Goal: Transaction & Acquisition: Obtain resource

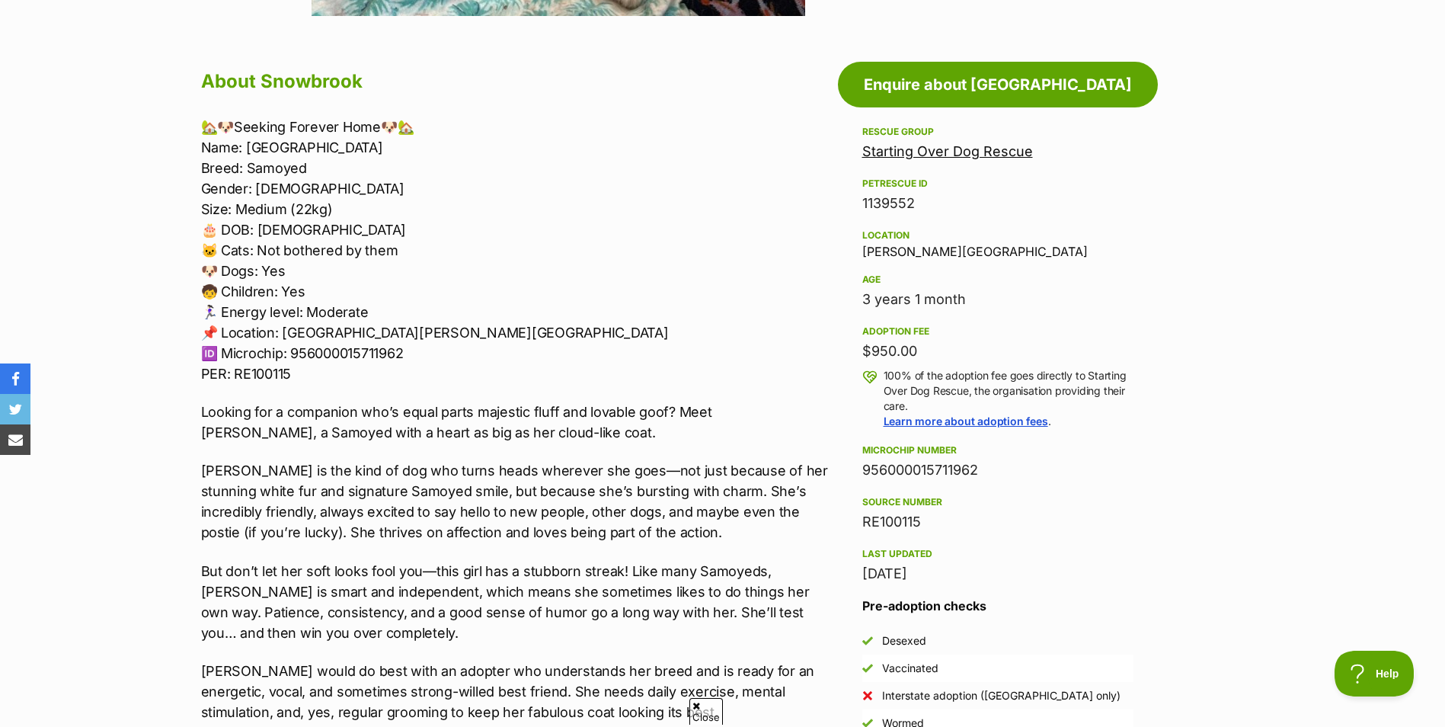
scroll to position [762, 0]
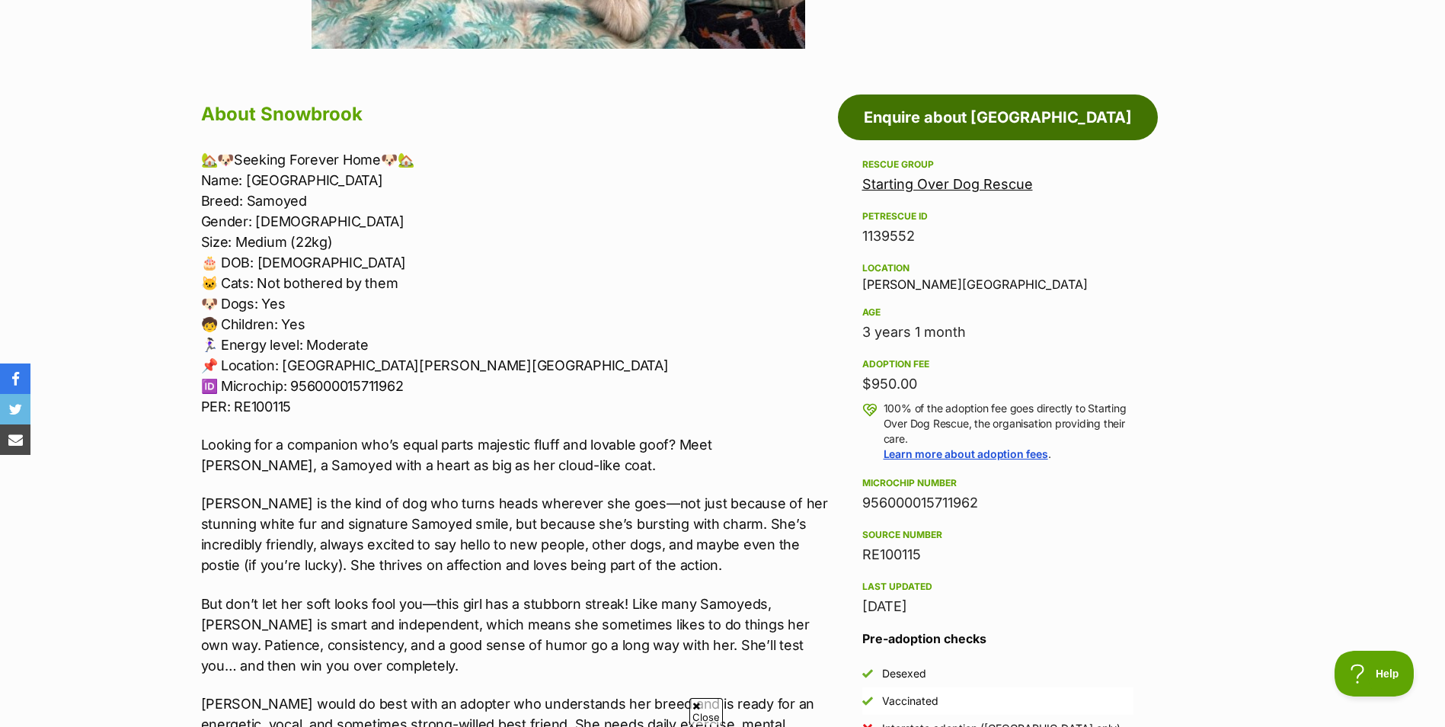
click at [963, 123] on link "Enquire about Snowbrook" at bounding box center [998, 117] width 320 height 46
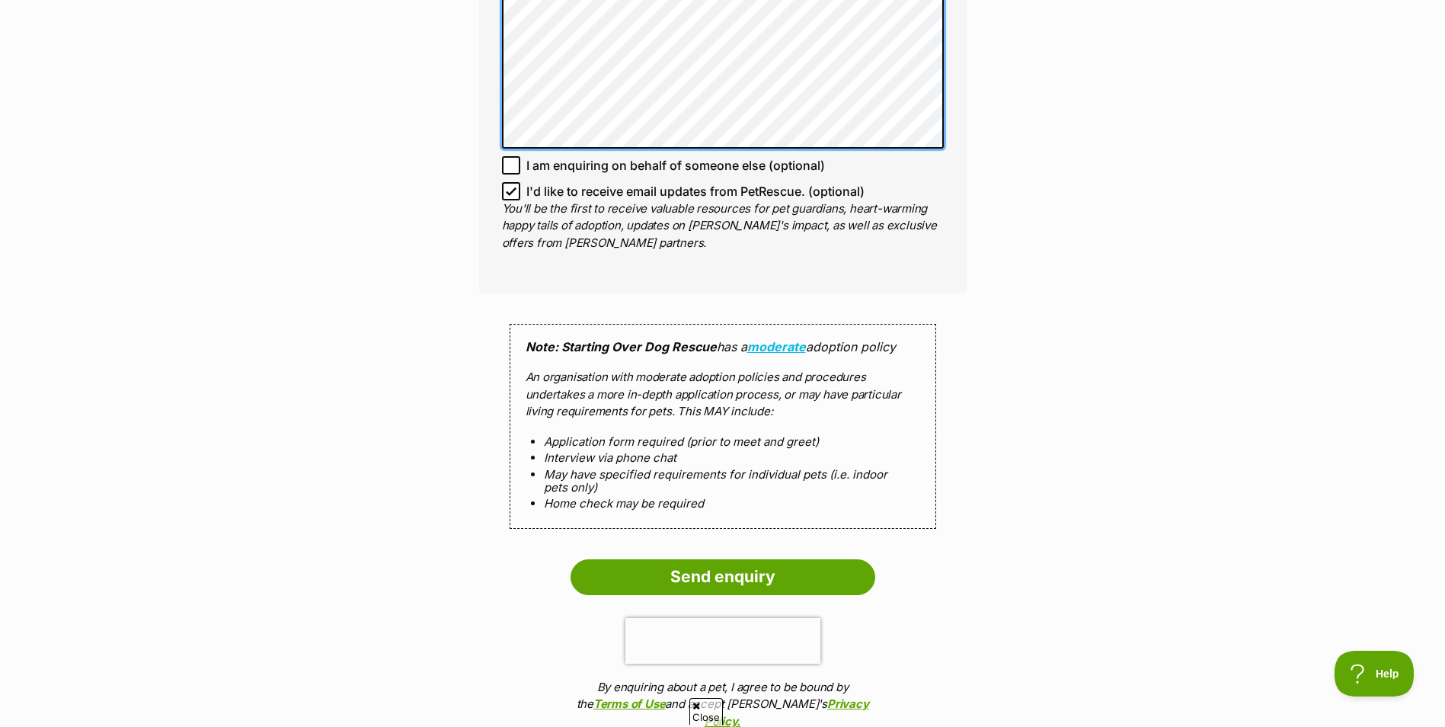
scroll to position [1371, 0]
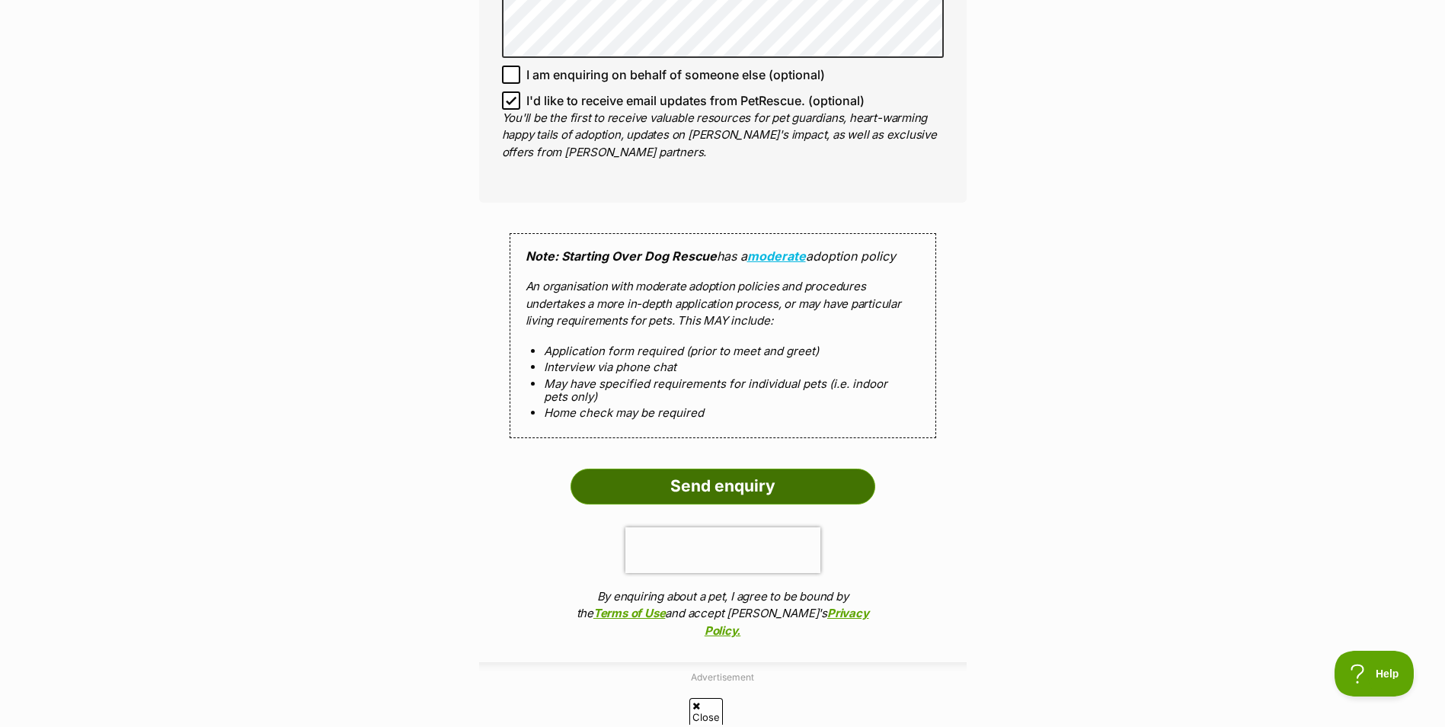
click at [753, 490] on input "Send enquiry" at bounding box center [722, 485] width 305 height 35
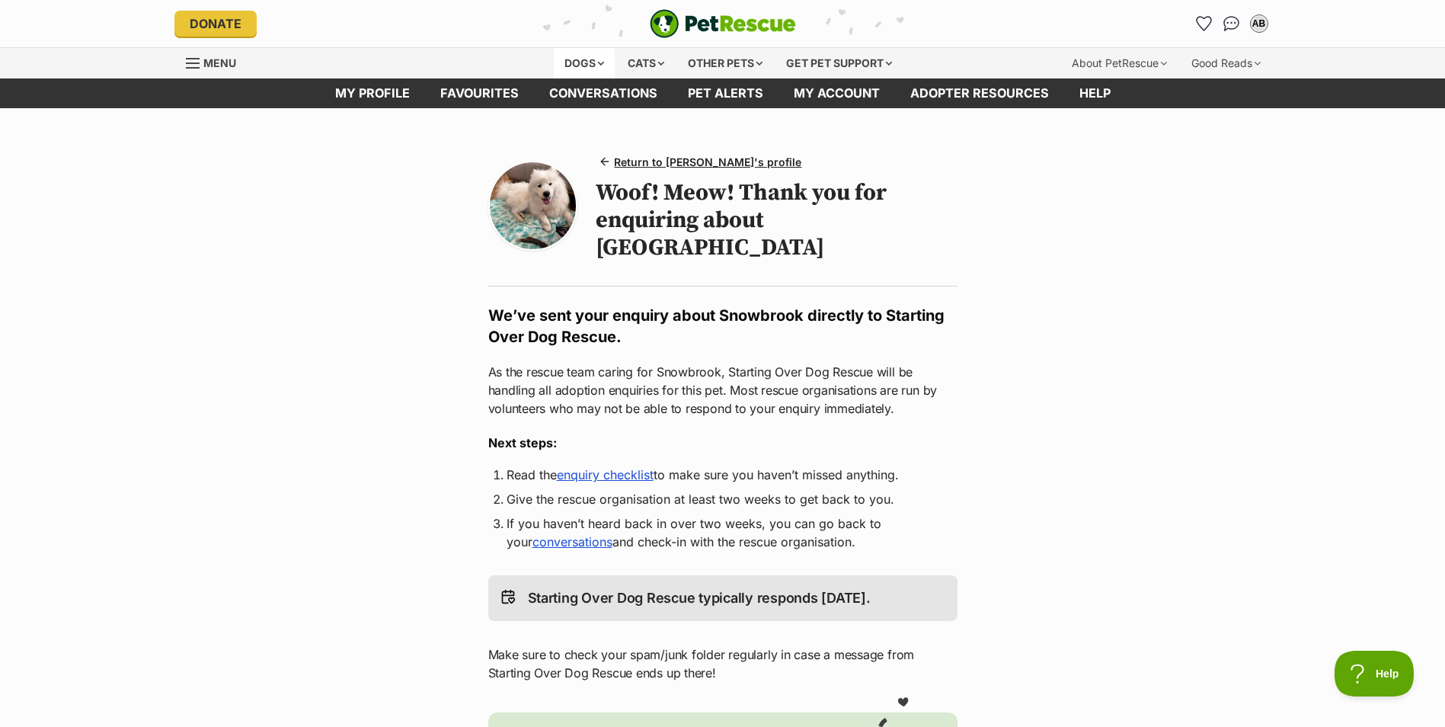
click at [565, 62] on div "Dogs" at bounding box center [584, 63] width 61 height 30
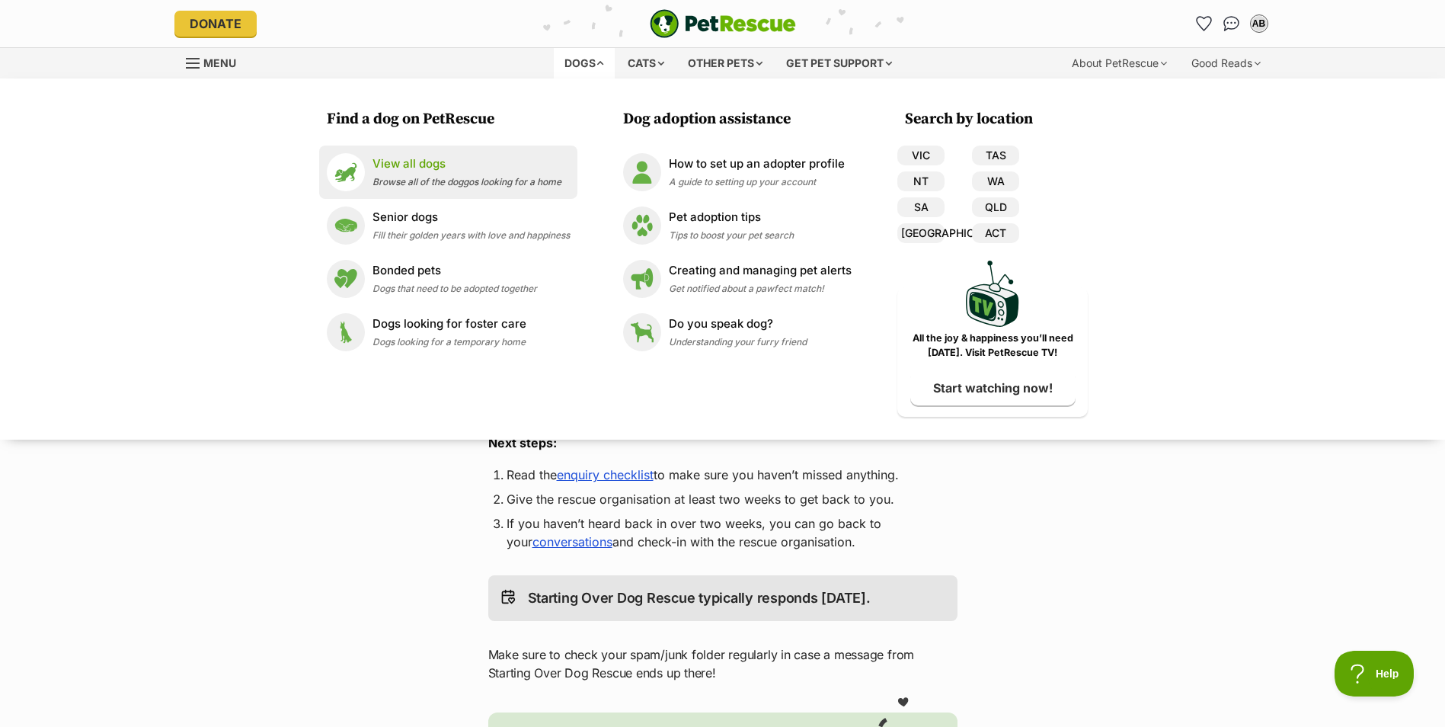
click at [427, 170] on p "View all dogs" at bounding box center [466, 164] width 189 height 18
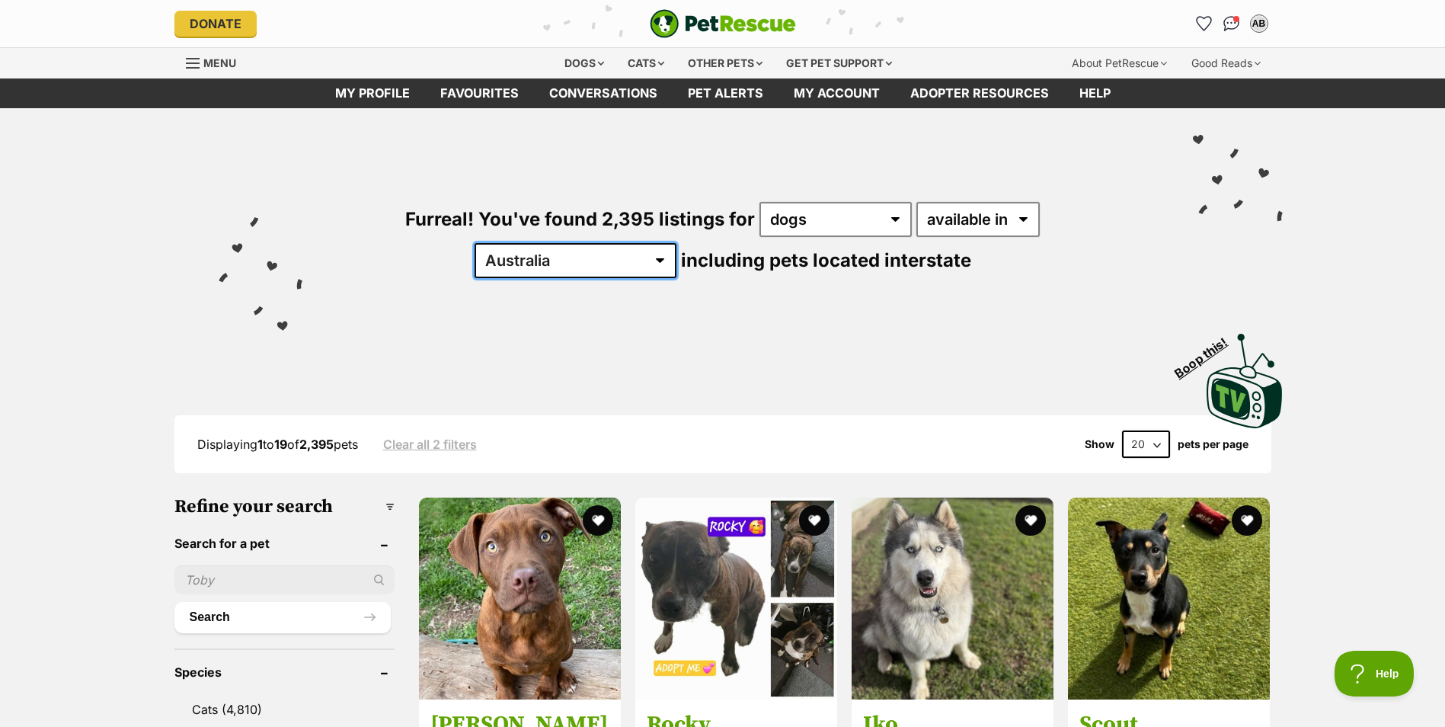
click at [676, 243] on select "Australia ACT NSW NT QLD SA TAS VIC WA" at bounding box center [575, 260] width 202 height 35
select select "VIC"
click at [676, 243] on select "Australia ACT NSW NT QLD SA TAS VIC WA" at bounding box center [575, 260] width 202 height 35
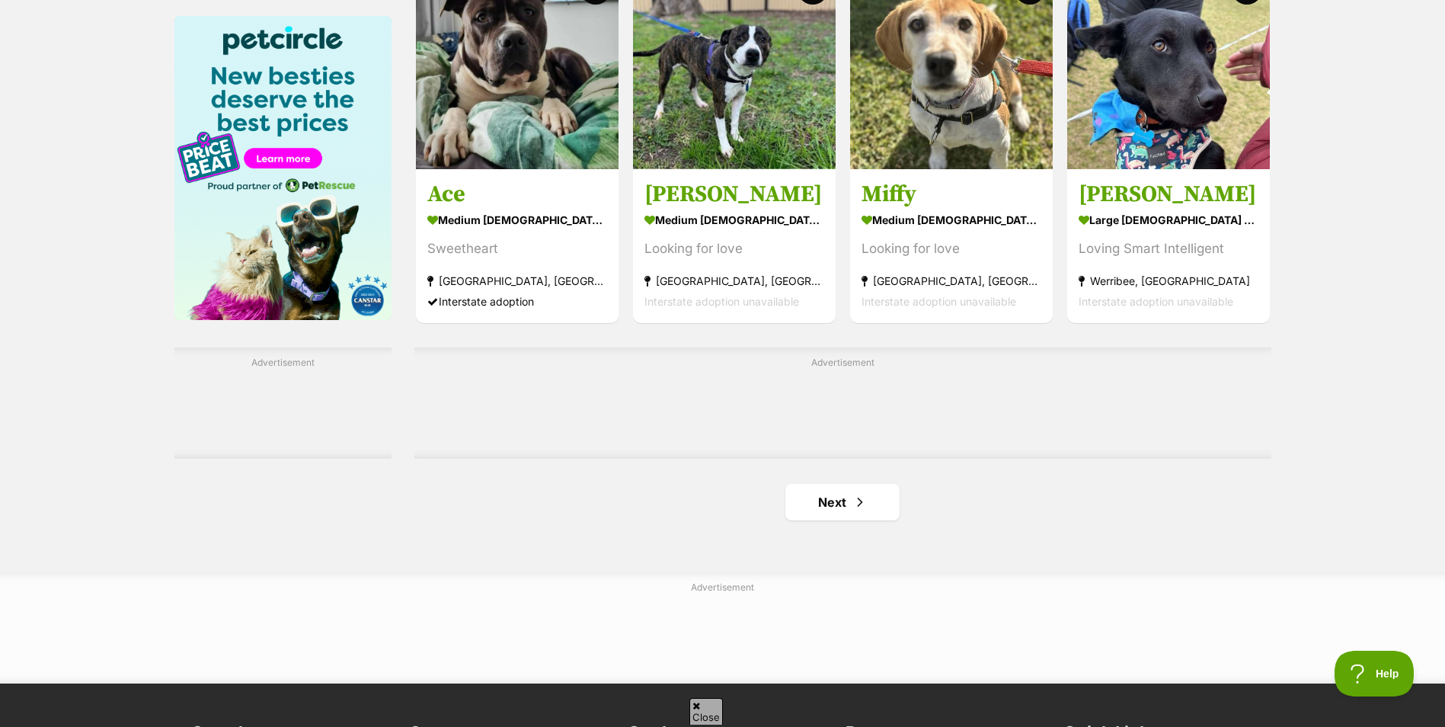
scroll to position [2285, 0]
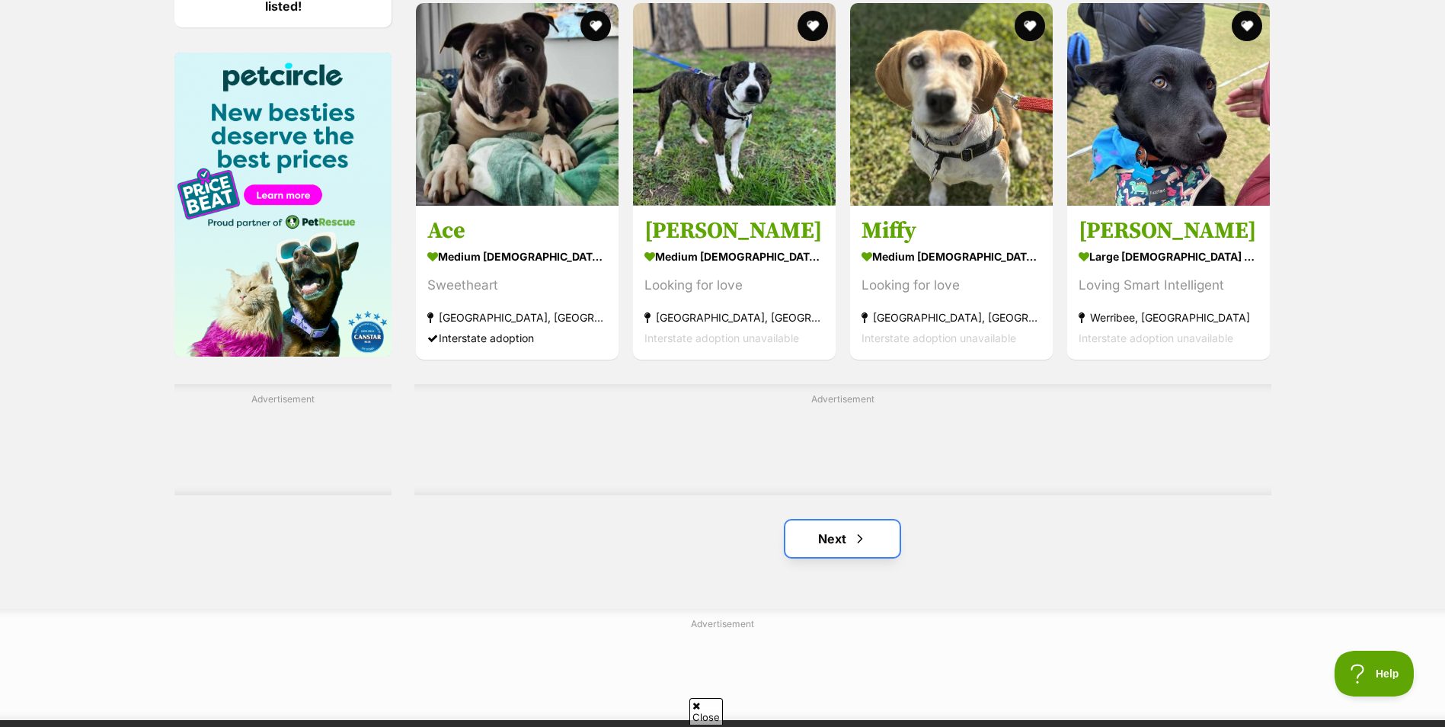
click at [832, 540] on link "Next" at bounding box center [842, 538] width 114 height 37
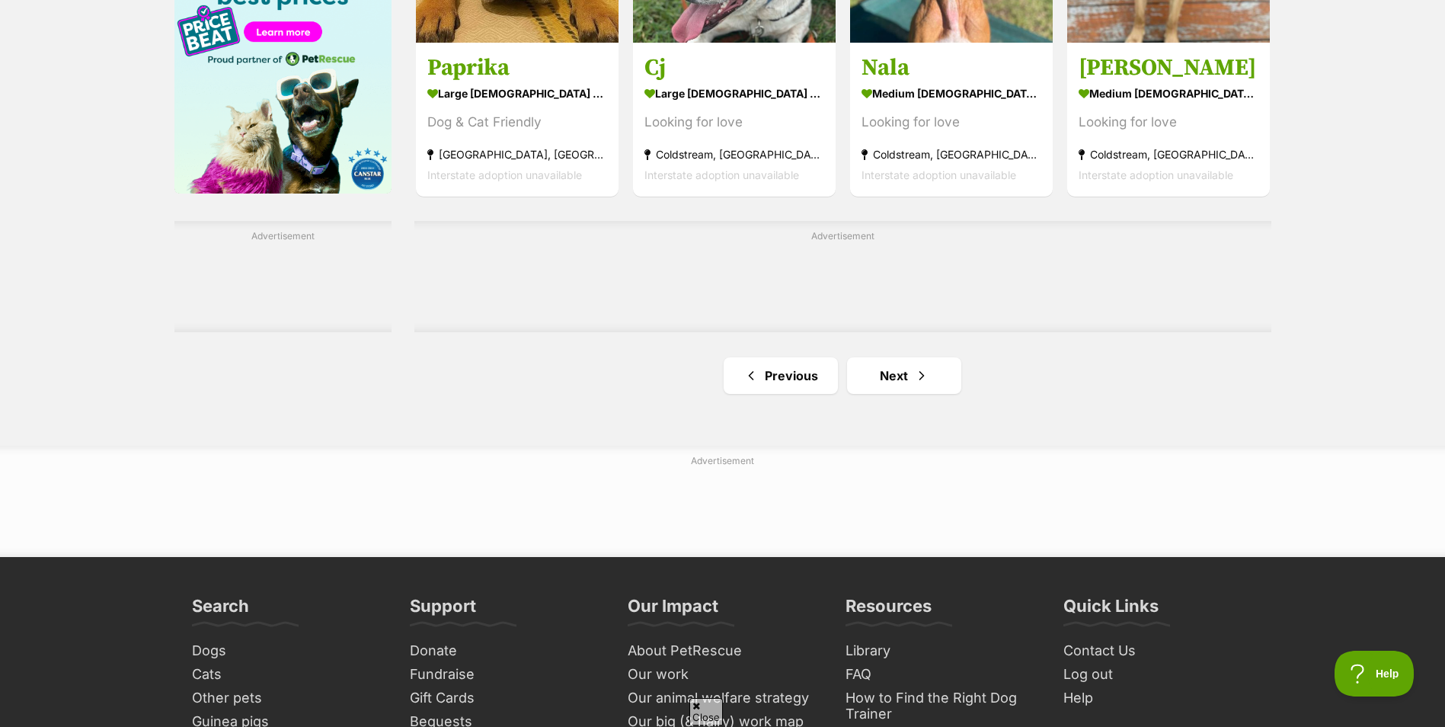
scroll to position [2513, 0]
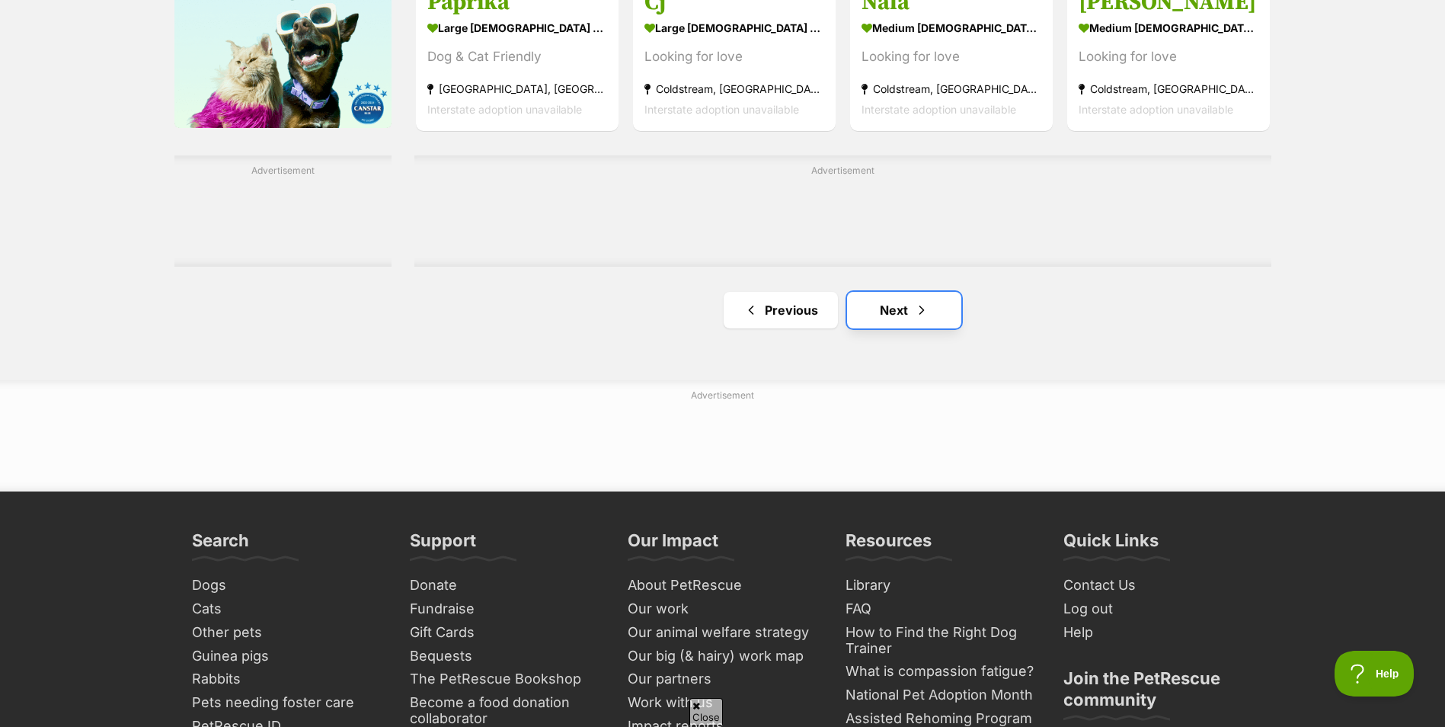
click at [922, 308] on span "Next page" at bounding box center [921, 310] width 15 height 18
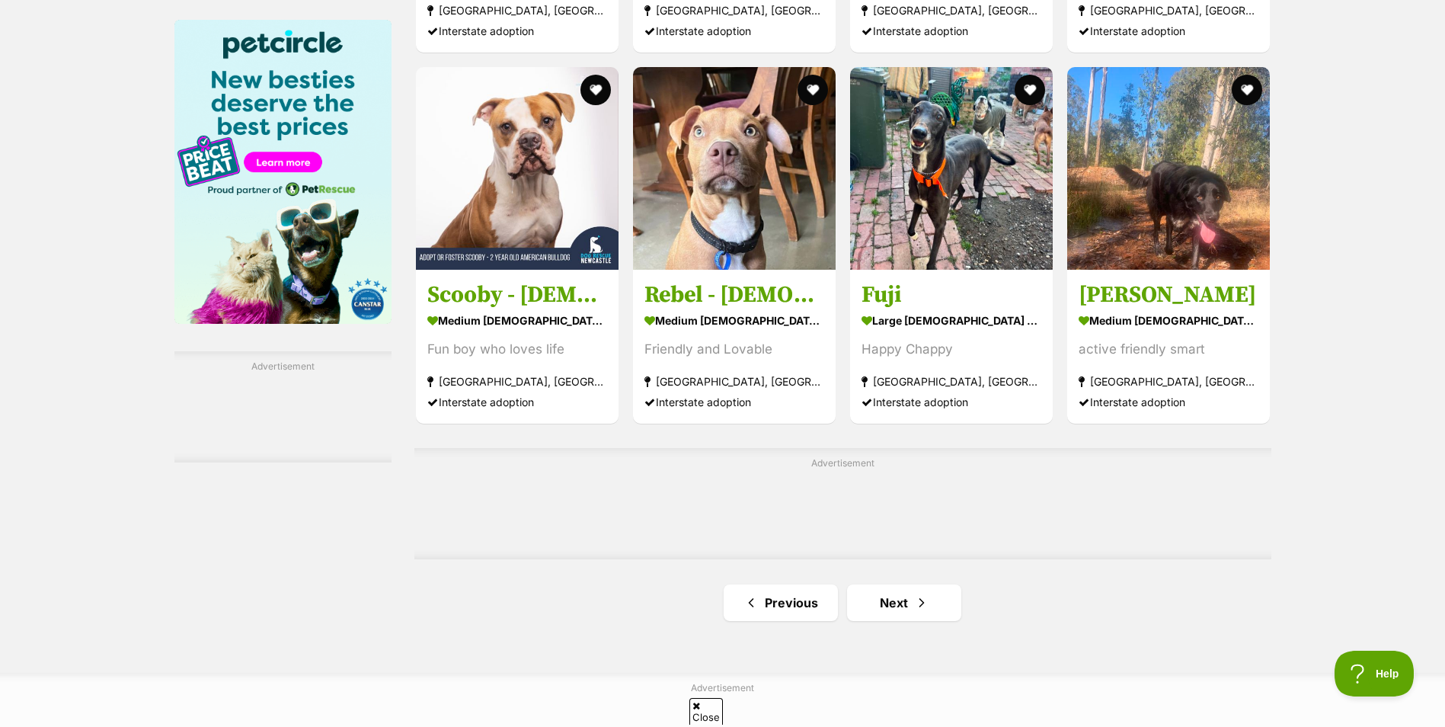
scroll to position [2437, 0]
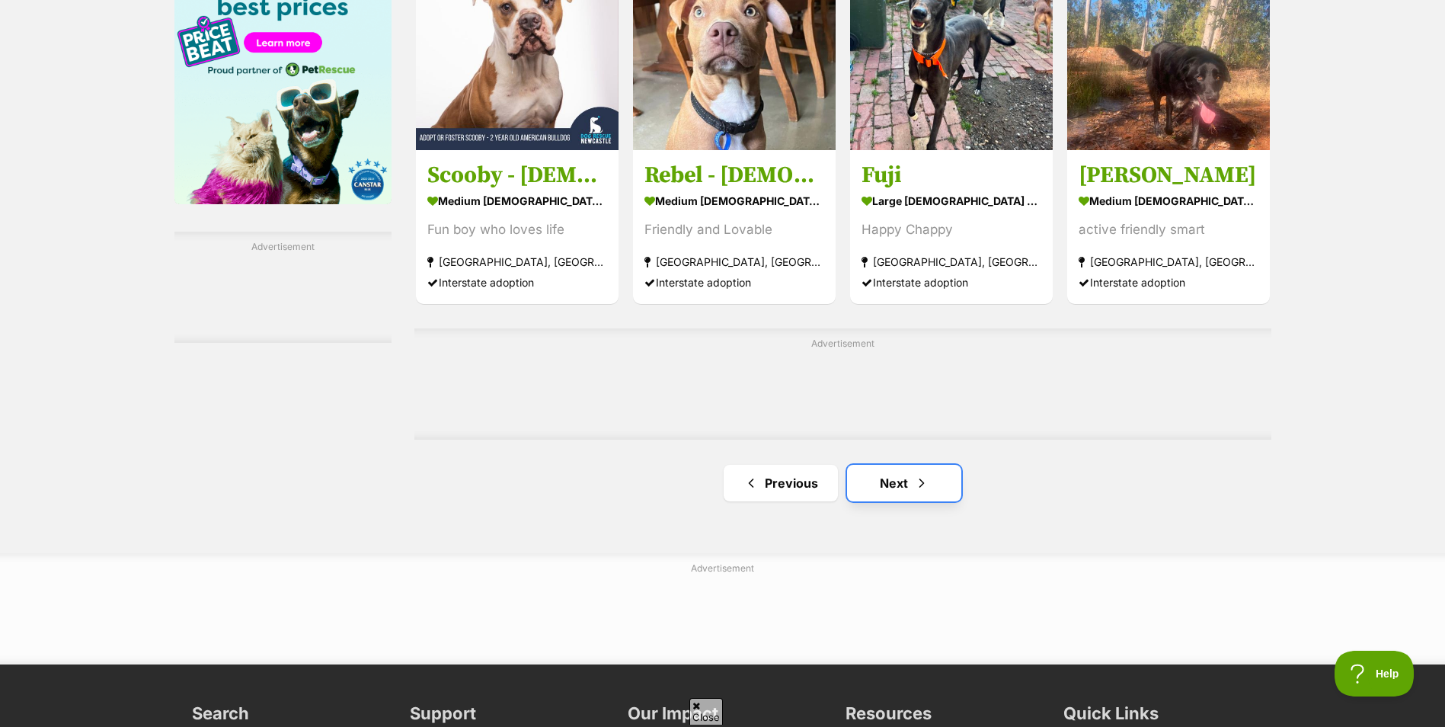
click at [930, 485] on link "Next" at bounding box center [904, 483] width 114 height 37
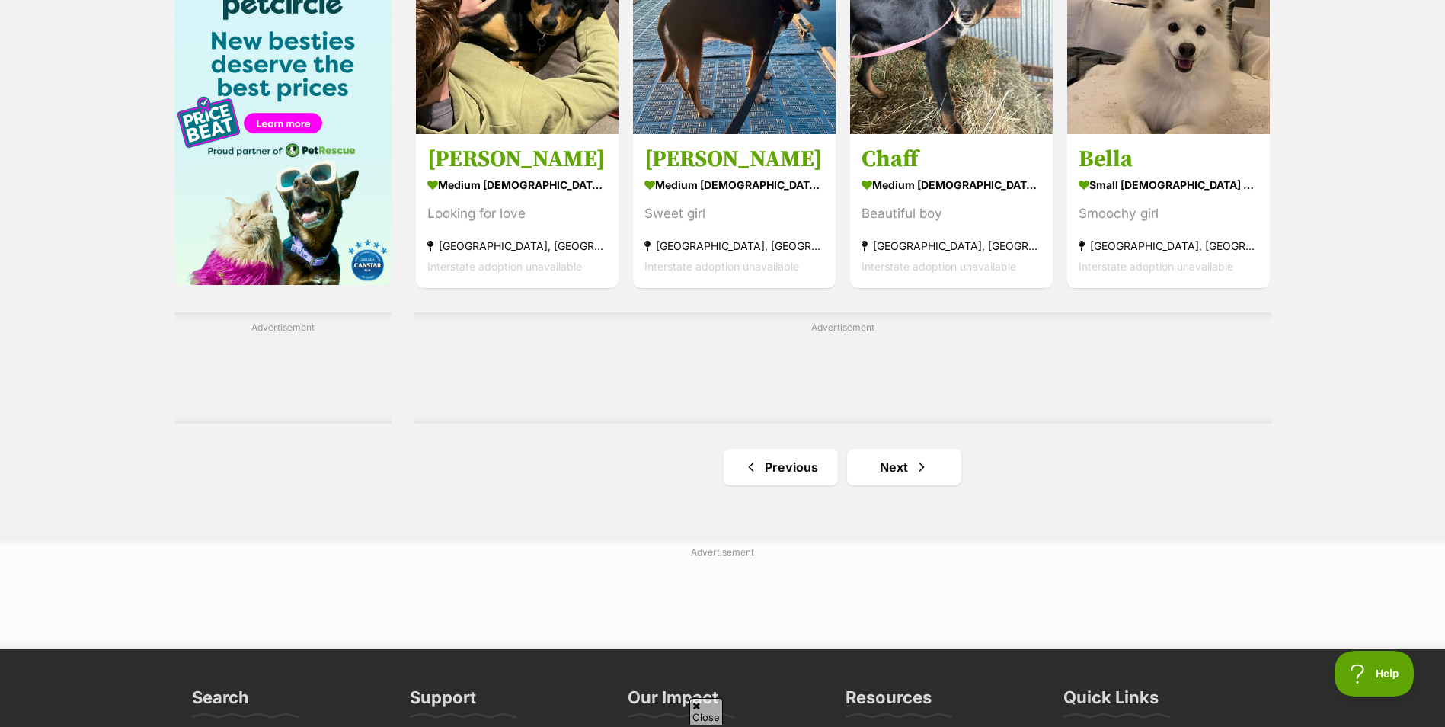
scroll to position [2361, 0]
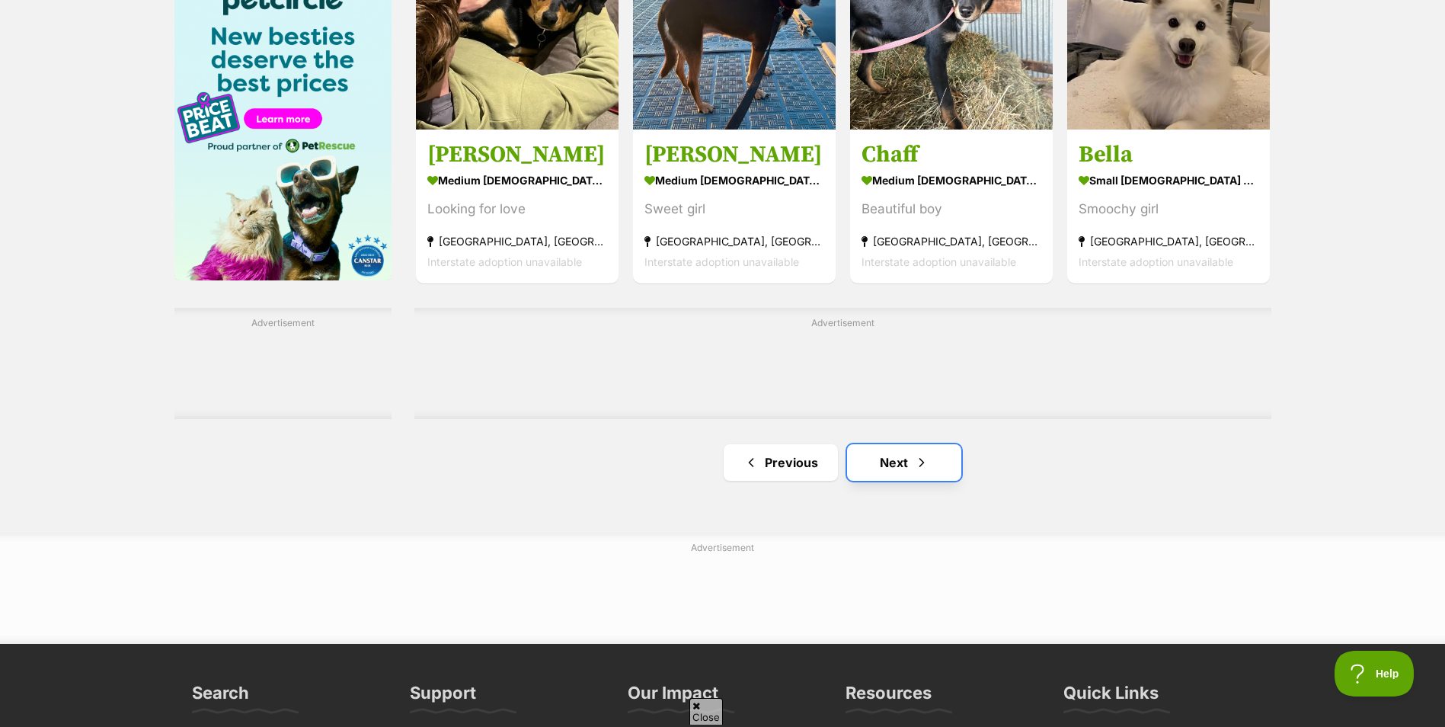
click at [902, 466] on link "Next" at bounding box center [904, 462] width 114 height 37
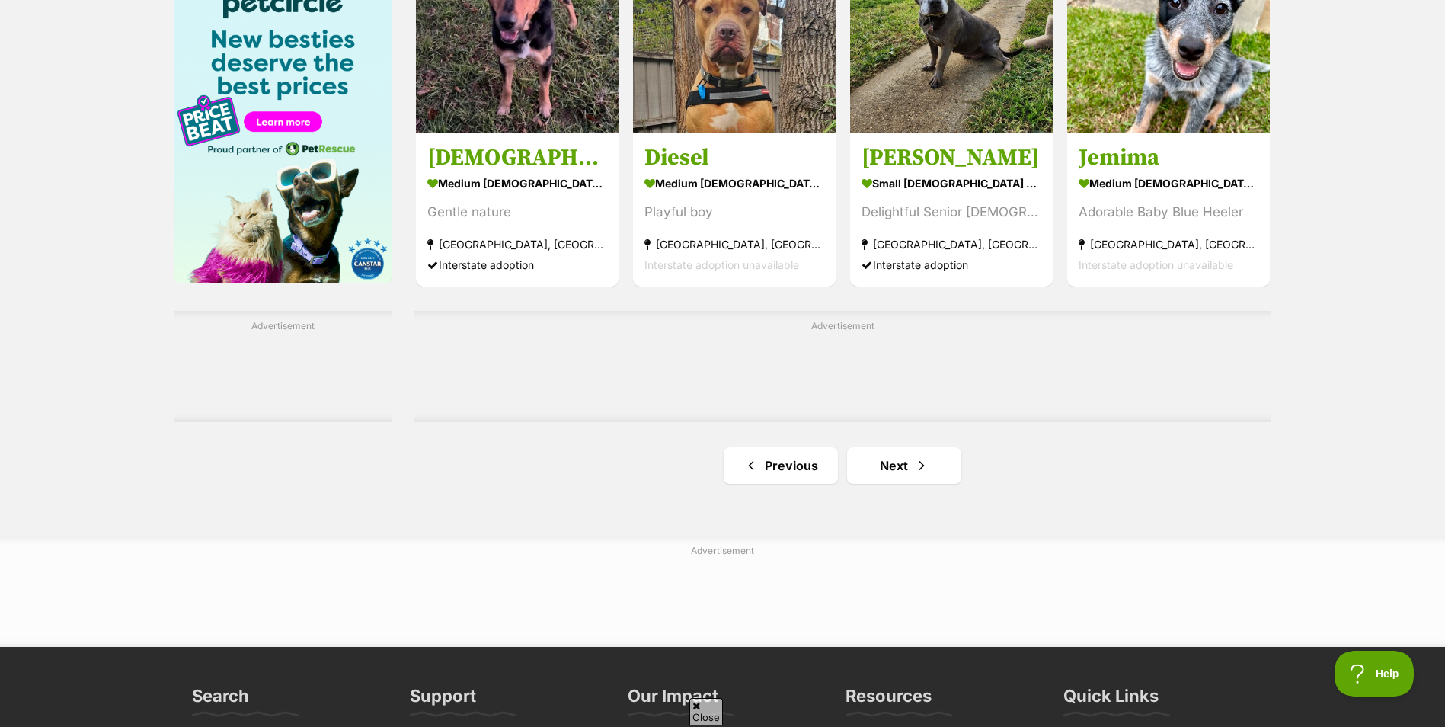
scroll to position [2513, 0]
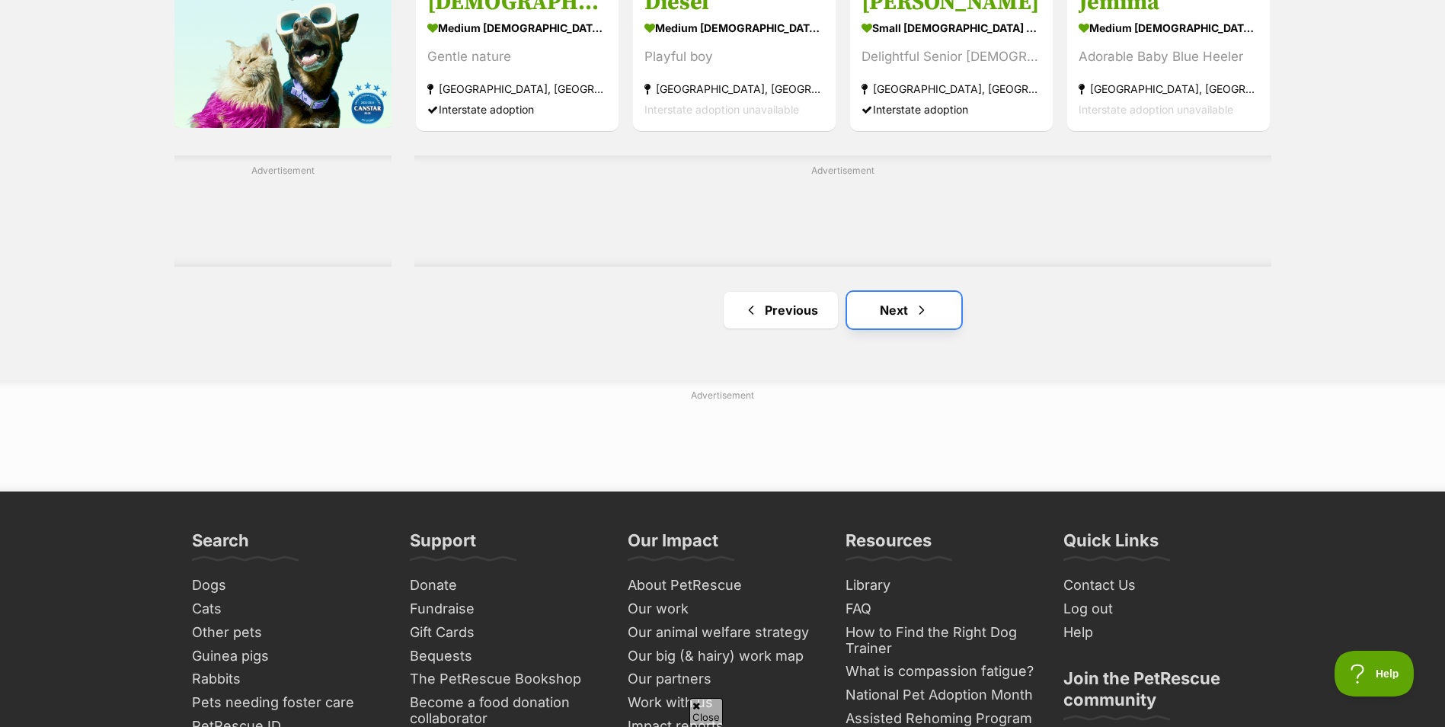
click at [909, 314] on link "Next" at bounding box center [904, 310] width 114 height 37
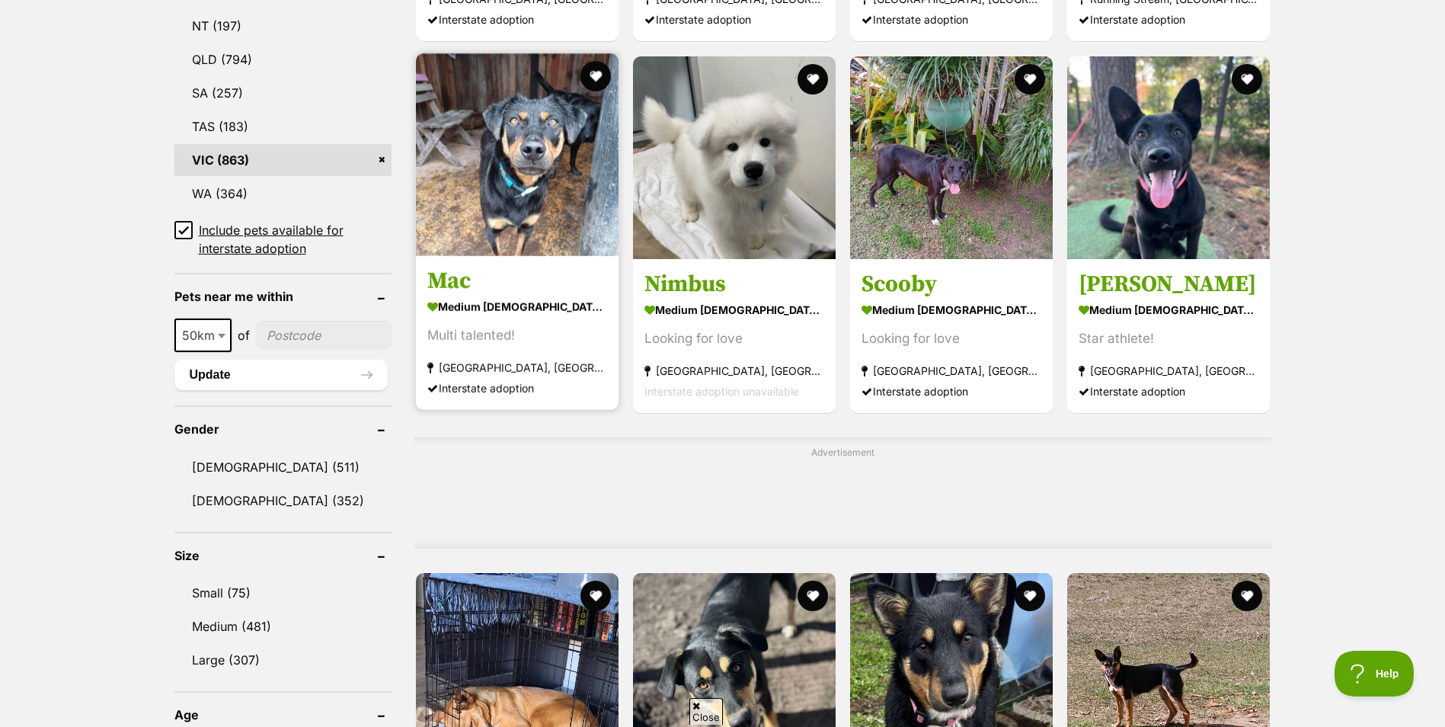
scroll to position [914, 0]
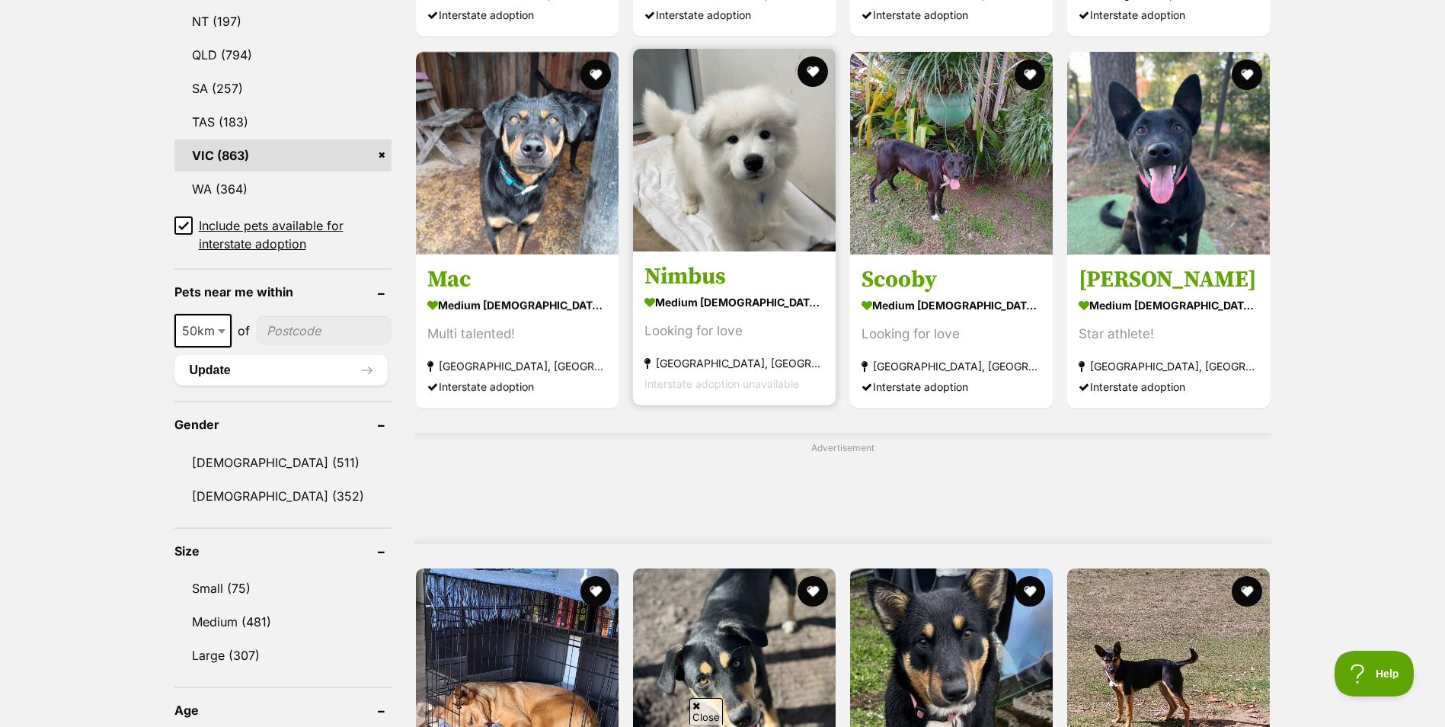
click at [765, 206] on img at bounding box center [734, 150] width 203 height 203
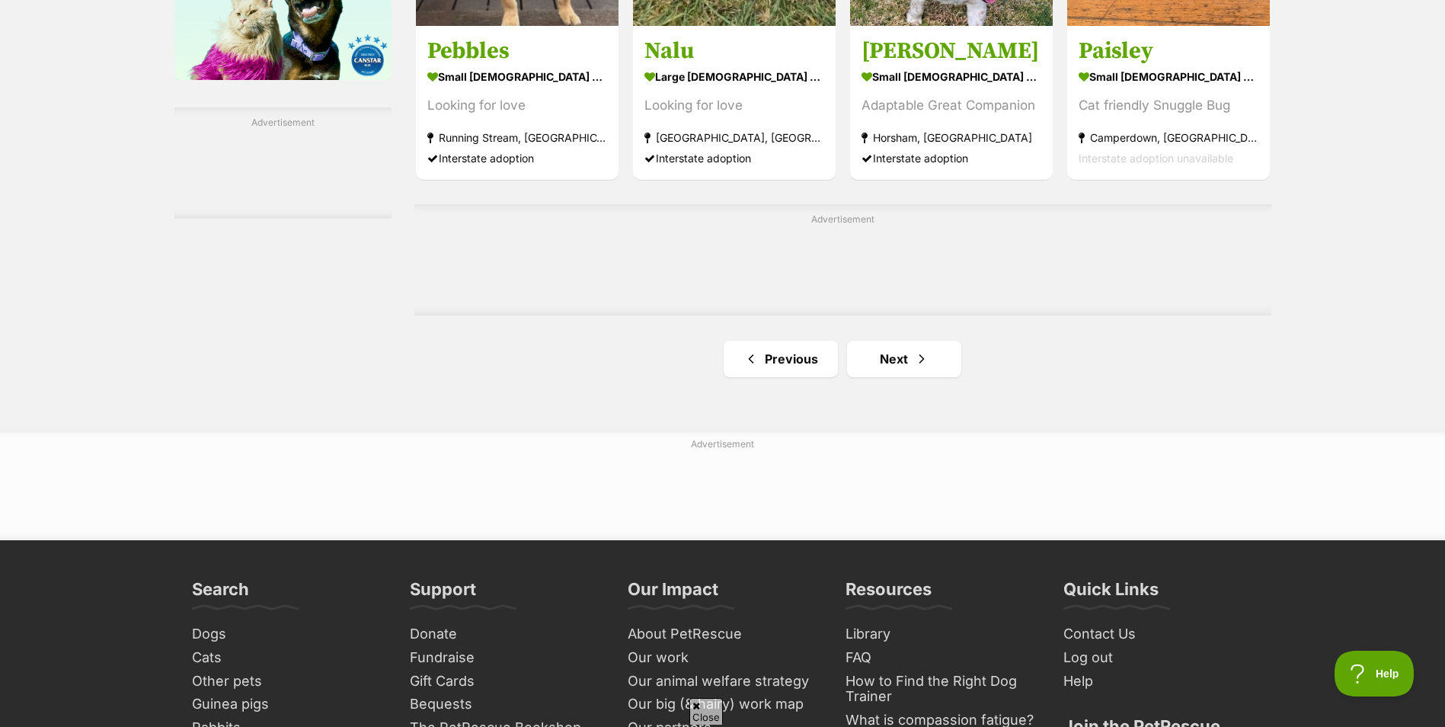
scroll to position [2589, 0]
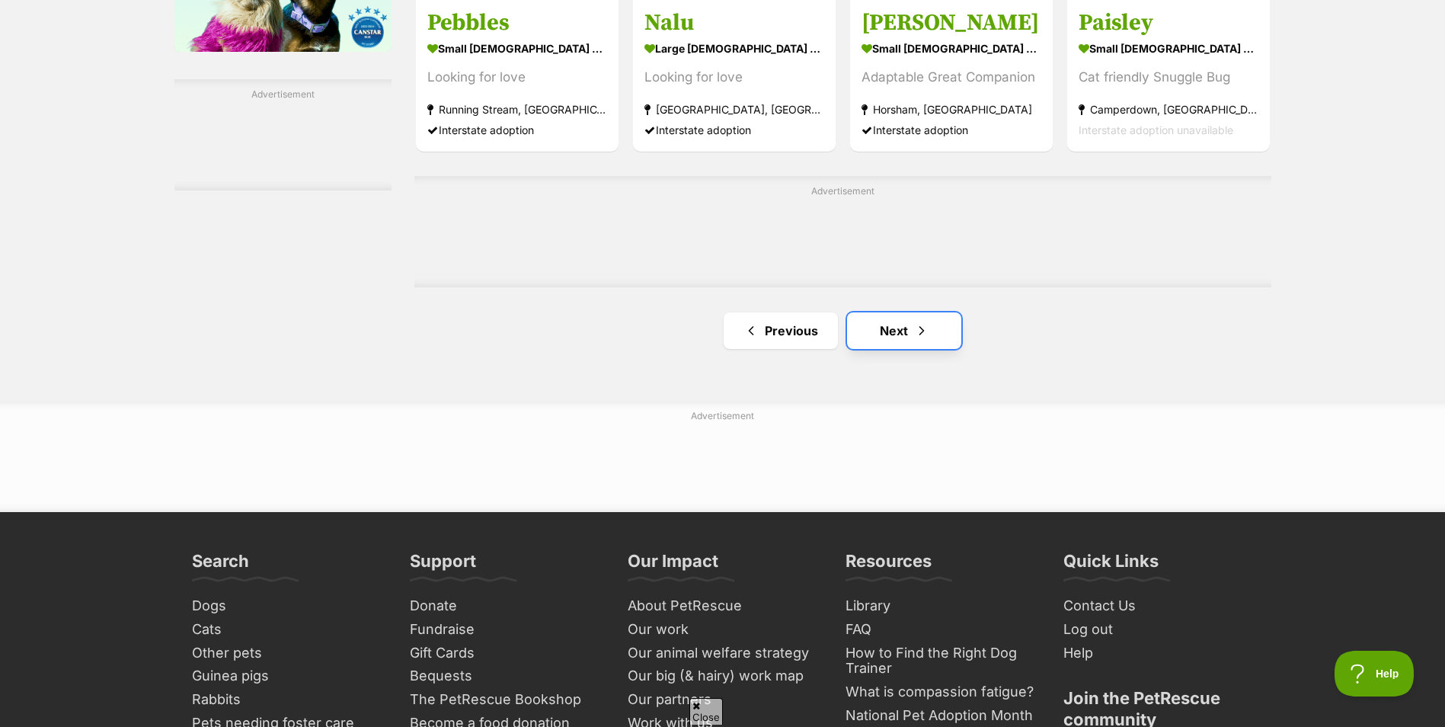
click at [931, 331] on link "Next" at bounding box center [904, 330] width 114 height 37
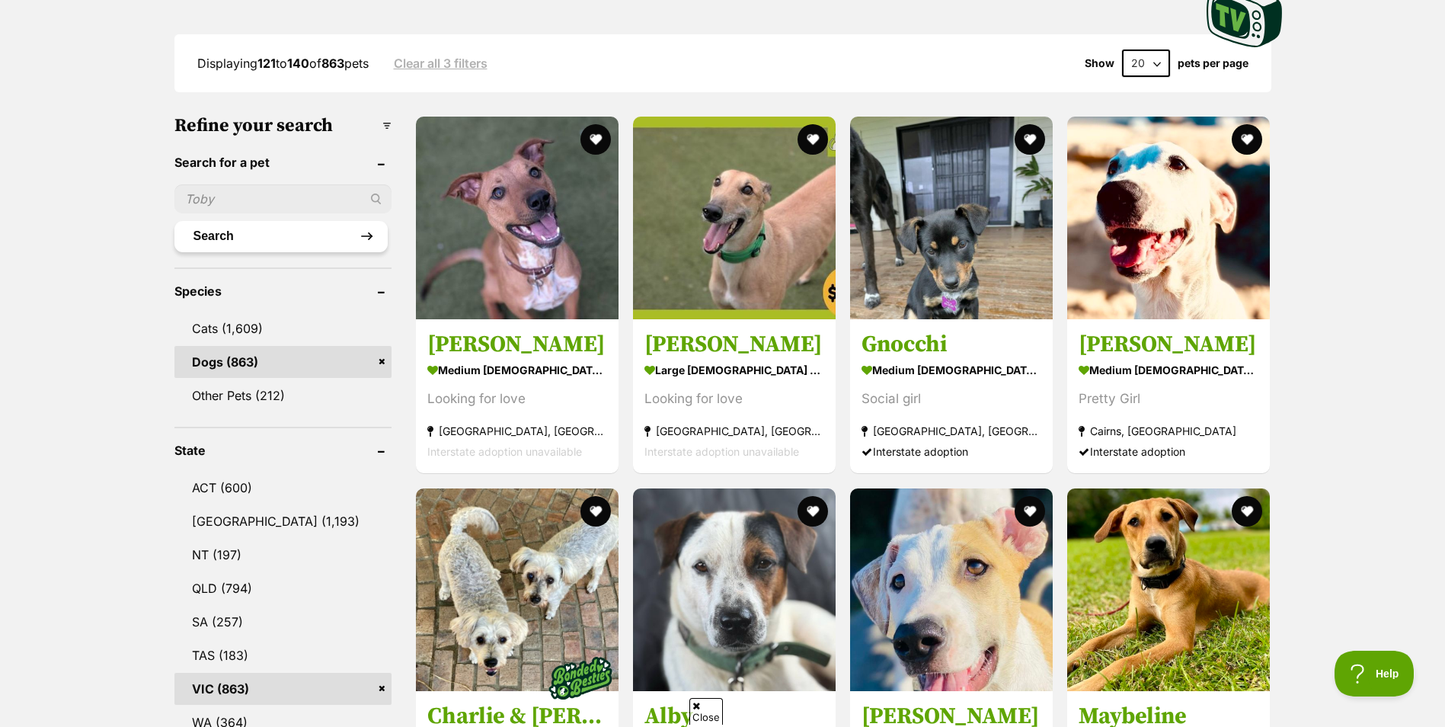
click at [277, 243] on button "Search" at bounding box center [280, 236] width 213 height 30
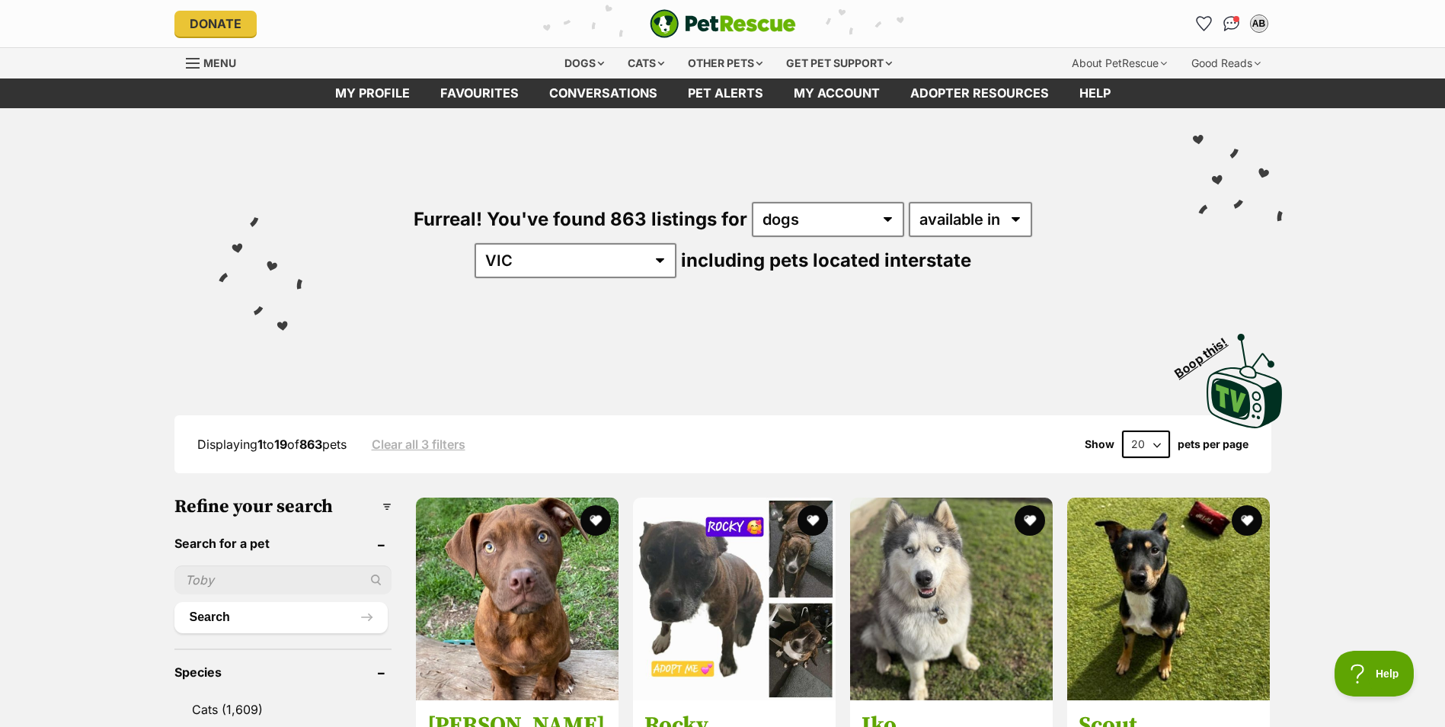
click at [270, 574] on input "text" at bounding box center [282, 579] width 217 height 29
type input "samoyed"
click at [174, 602] on button "Search" at bounding box center [280, 617] width 213 height 30
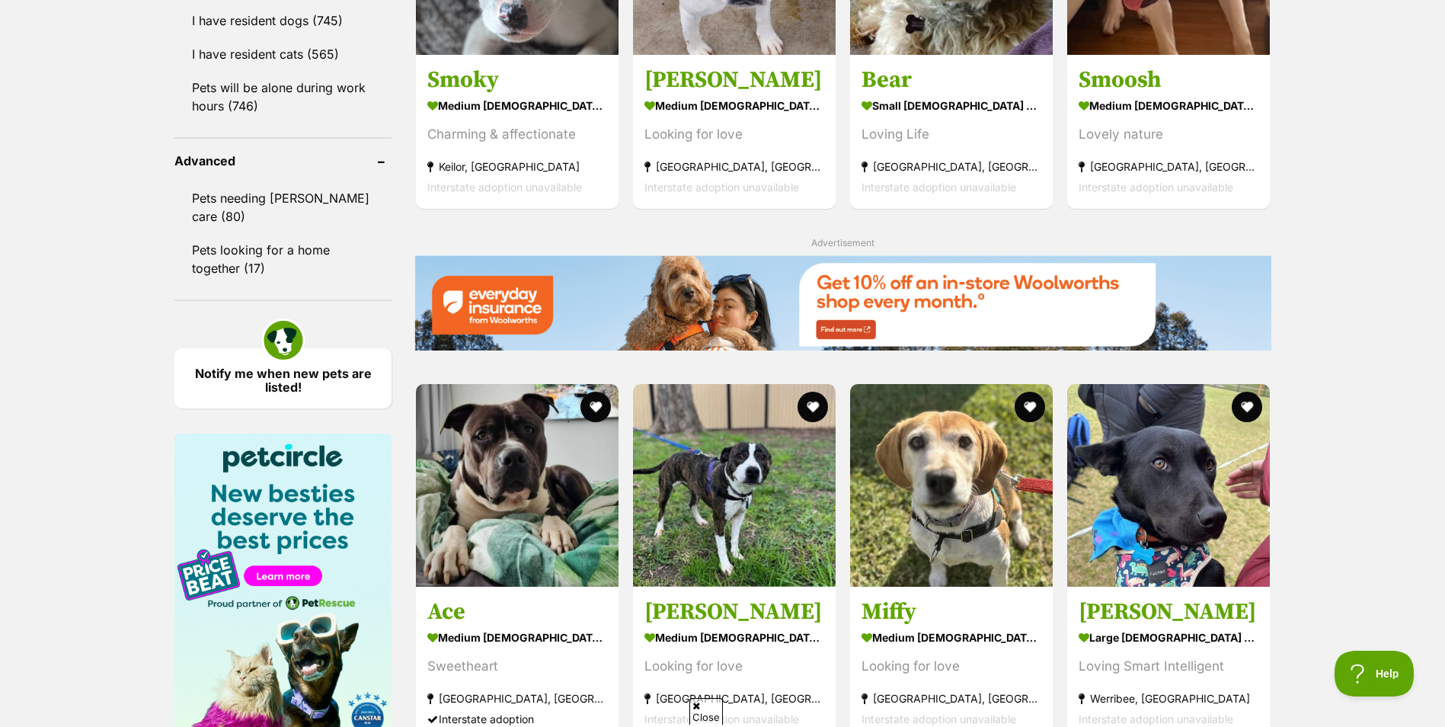
scroll to position [2437, 0]
